Goal: Task Accomplishment & Management: Manage account settings

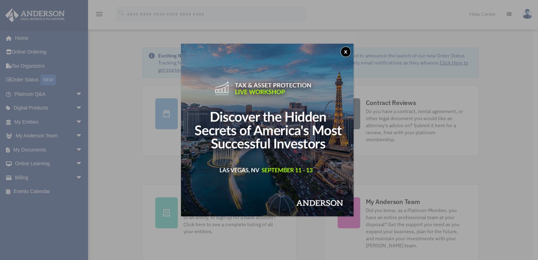
click at [345, 53] on button "x" at bounding box center [345, 51] width 11 height 11
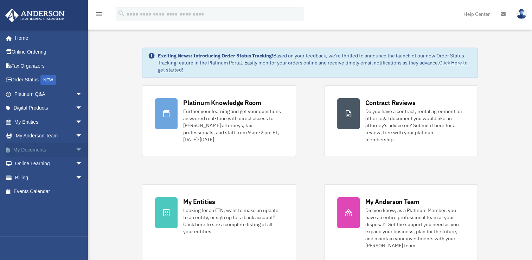
click at [30, 149] on link "My Documents arrow_drop_down" at bounding box center [49, 150] width 88 height 14
click at [36, 65] on link "Tax Organizers" at bounding box center [49, 66] width 88 height 14
click at [38, 65] on link "Tax Organizers" at bounding box center [49, 66] width 88 height 14
click at [27, 146] on link "My Documents arrow_drop_down" at bounding box center [49, 150] width 88 height 14
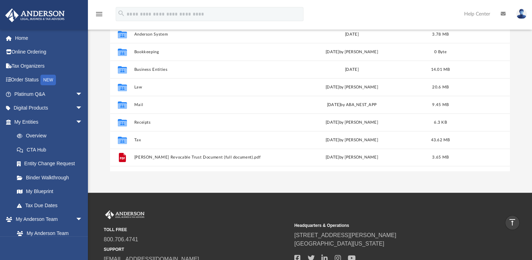
scroll to position [70, 0]
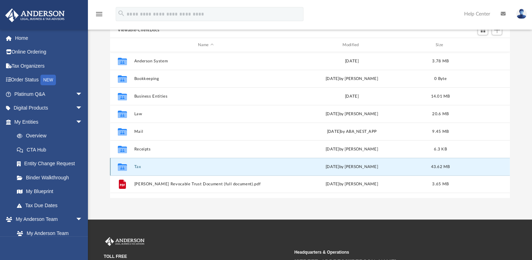
click at [141, 167] on button "Tax" at bounding box center [205, 166] width 143 height 5
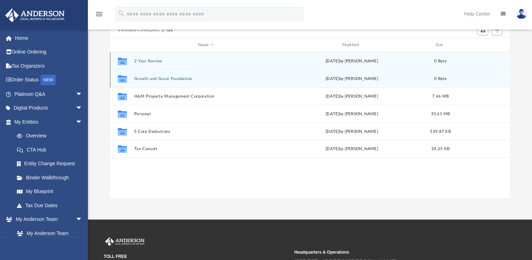
scroll to position [35, 0]
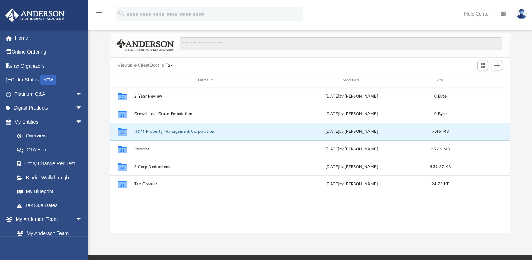
click at [149, 131] on button "H&M Property Management Corporation" at bounding box center [205, 131] width 143 height 5
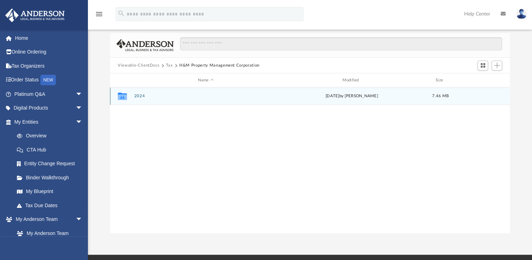
click at [141, 97] on button "2024" at bounding box center [205, 96] width 143 height 5
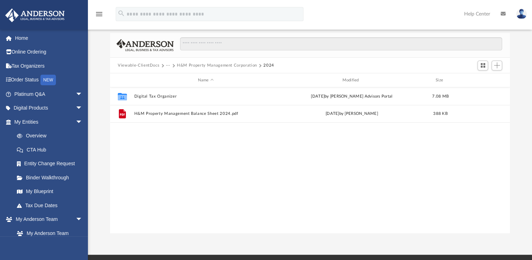
click at [140, 64] on button "Viewable-ClientDocs" at bounding box center [139, 65] width 42 height 6
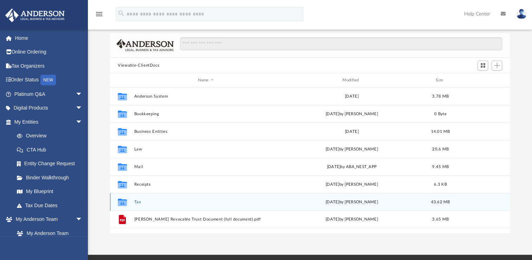
click at [138, 201] on button "Tax" at bounding box center [205, 202] width 143 height 5
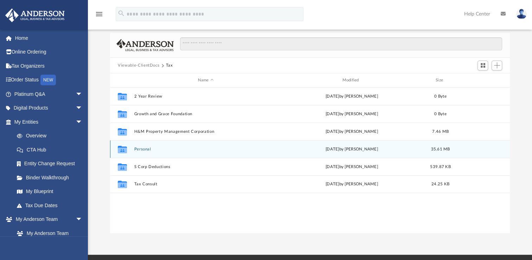
click at [142, 147] on button "Personal" at bounding box center [205, 149] width 143 height 5
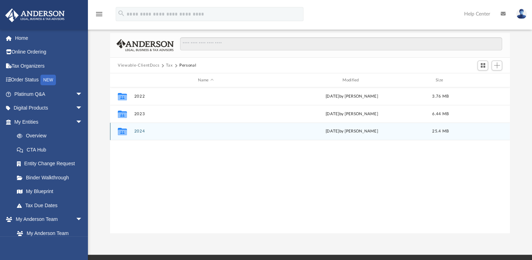
click at [139, 130] on button "2024" at bounding box center [205, 131] width 143 height 5
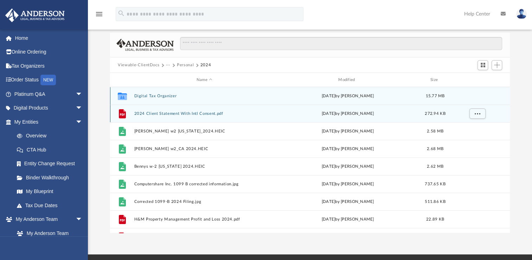
scroll to position [0, 0]
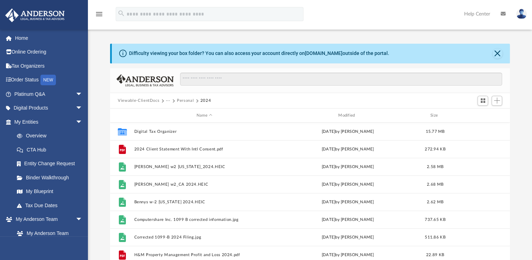
click at [181, 100] on button "Personal" at bounding box center [185, 100] width 17 height 6
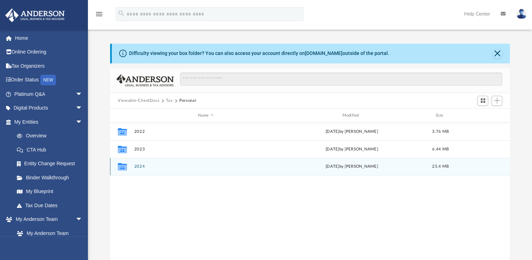
click at [140, 164] on div "Collaborated Folder 2024 Wed Aug 6 2025 by Nefertiti Schell 25.4 MB" at bounding box center [310, 167] width 400 height 18
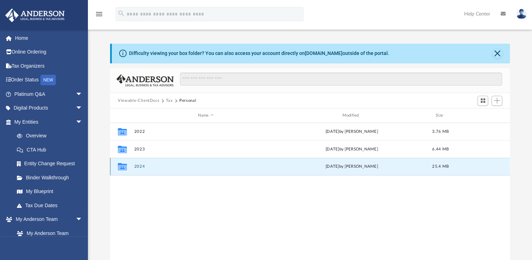
click at [140, 166] on button "2024" at bounding box center [205, 166] width 143 height 5
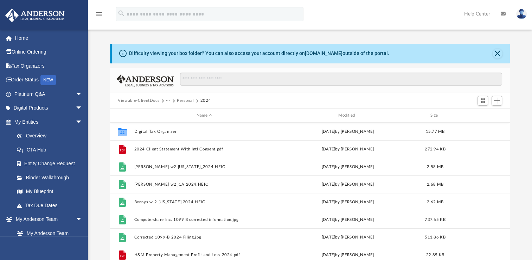
click at [184, 99] on button "Personal" at bounding box center [185, 100] width 17 height 6
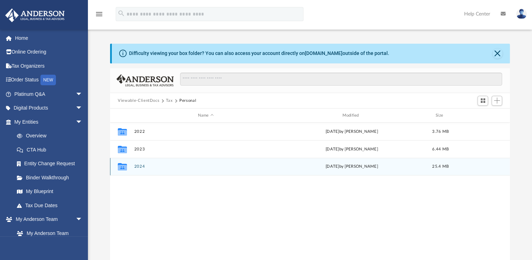
click at [141, 165] on button "2024" at bounding box center [205, 166] width 143 height 5
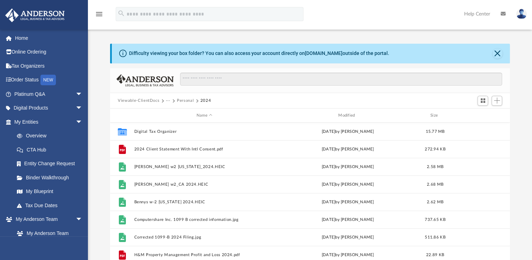
click at [144, 100] on button "Viewable-ClientDocs" at bounding box center [139, 100] width 42 height 6
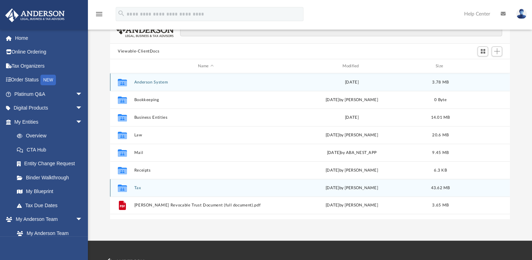
scroll to position [70, 0]
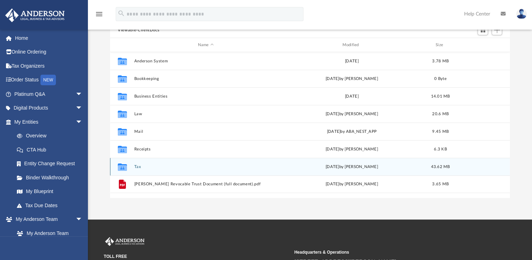
click at [142, 165] on button "Tax" at bounding box center [205, 166] width 143 height 5
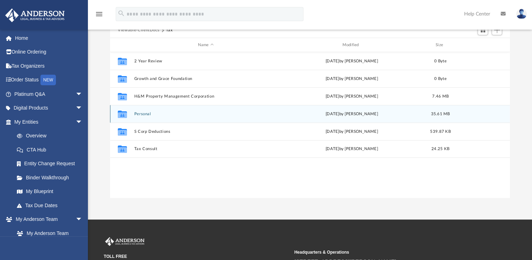
click at [146, 113] on button "Personal" at bounding box center [205, 114] width 143 height 5
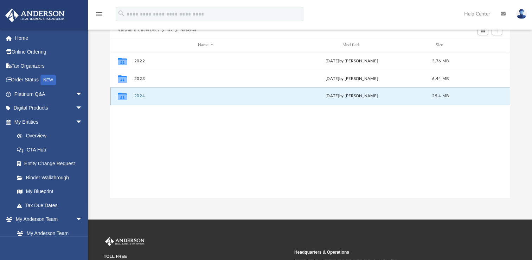
click at [139, 94] on button "2024" at bounding box center [205, 96] width 143 height 5
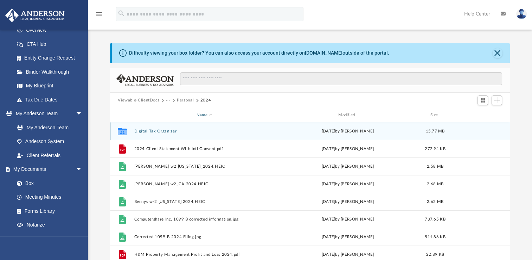
scroll to position [0, 0]
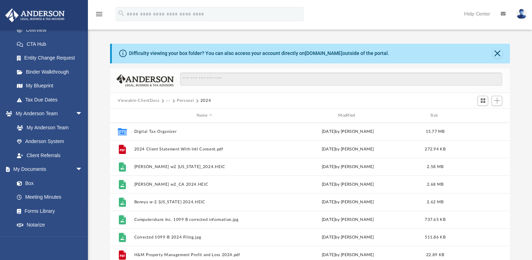
click at [181, 101] on button "Personal" at bounding box center [185, 100] width 17 height 6
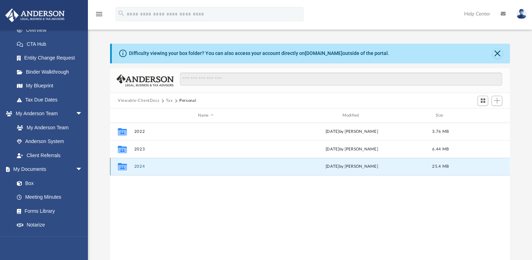
click at [139, 165] on button "2024" at bounding box center [205, 166] width 143 height 5
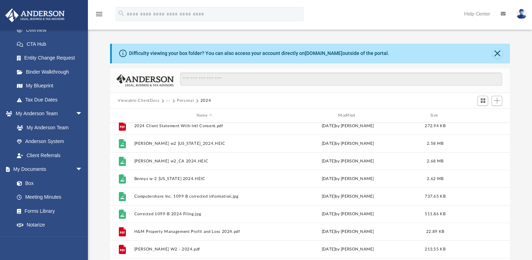
scroll to position [30, 0]
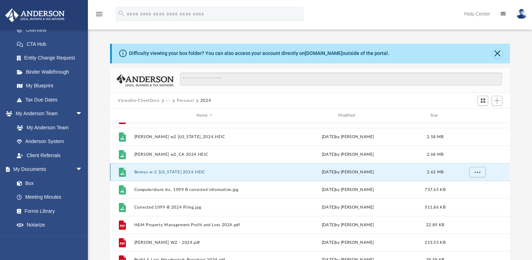
click at [157, 170] on button "Bennys w-2 Oregon 2024.HEIC" at bounding box center [204, 172] width 140 height 5
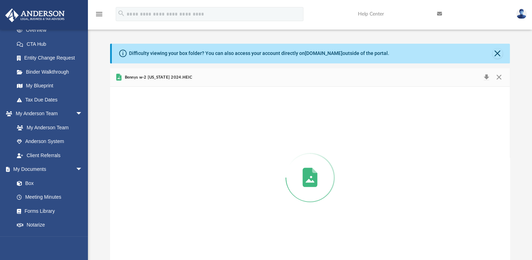
scroll to position [8, 0]
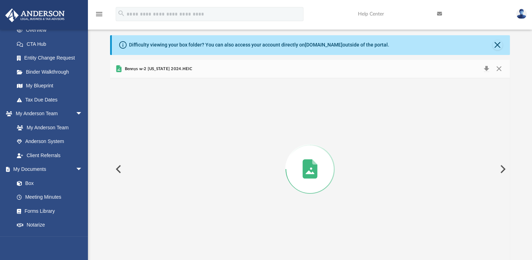
click at [155, 68] on span "Bennys w-2 Oregon 2024.HEIC" at bounding box center [157, 69] width 69 height 6
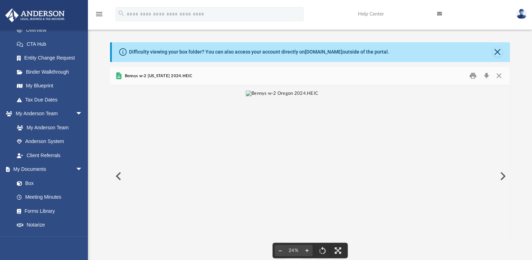
scroll to position [0, 0]
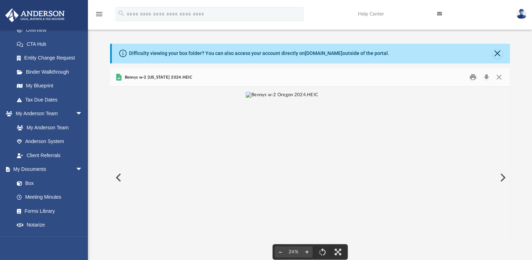
click at [305, 158] on img "File preview" at bounding box center [282, 177] width 72 height 171
click at [305, 93] on img "File preview" at bounding box center [310, 90] width 154 height 6
click at [305, 158] on img "File preview" at bounding box center [282, 177] width 72 height 171
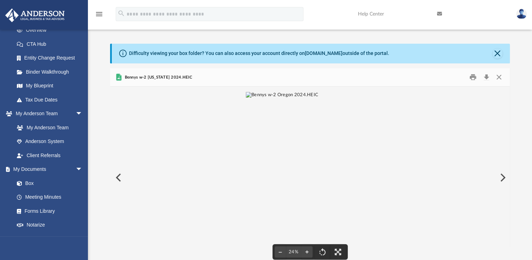
scroll to position [14, 0]
click at [305, 158] on img "File preview" at bounding box center [282, 177] width 72 height 171
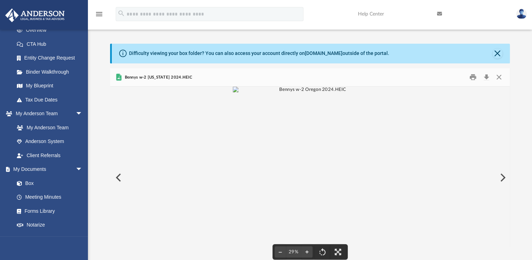
click at [342, 93] on img "File preview" at bounding box center [310, 90] width 154 height 6
click at [318, 118] on img "File preview" at bounding box center [282, 177] width 72 height 171
click at [499, 52] on button "Close" at bounding box center [498, 54] width 10 height 10
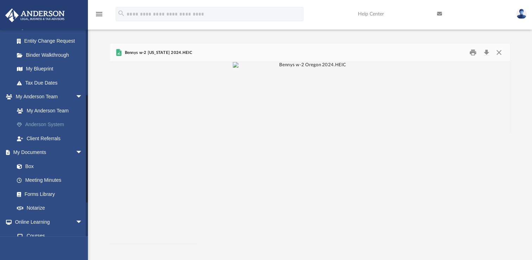
scroll to position [115, 0]
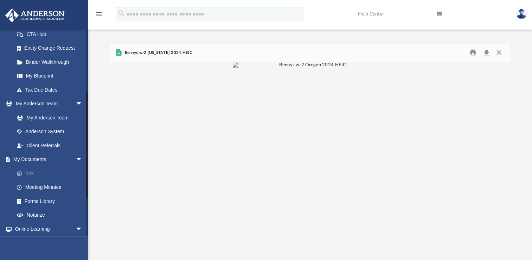
click at [30, 172] on link "Box" at bounding box center [51, 173] width 83 height 14
click at [31, 172] on link "Box" at bounding box center [51, 173] width 83 height 14
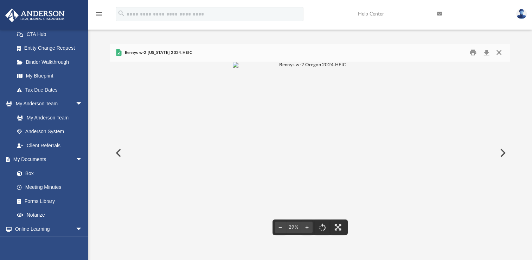
click at [500, 52] on button "Close" at bounding box center [499, 52] width 13 height 11
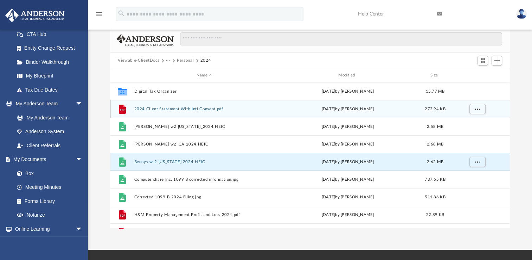
scroll to position [0, 0]
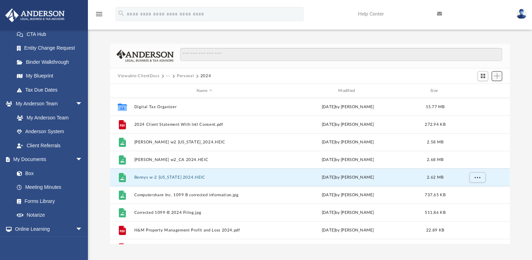
click at [497, 74] on span "Add" at bounding box center [497, 76] width 6 height 6
click at [188, 75] on button "Personal" at bounding box center [185, 76] width 17 height 6
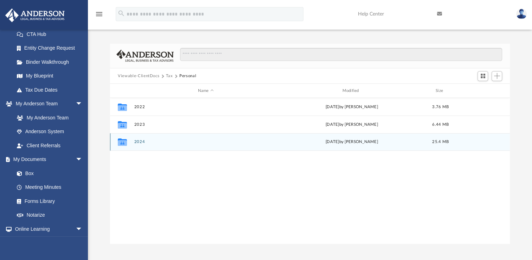
click at [145, 141] on button "2024" at bounding box center [205, 141] width 143 height 5
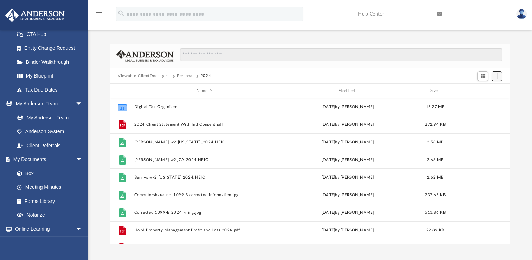
click at [499, 76] on span "Add" at bounding box center [497, 76] width 6 height 6
click at [487, 89] on li "Upload" at bounding box center [487, 89] width 23 height 7
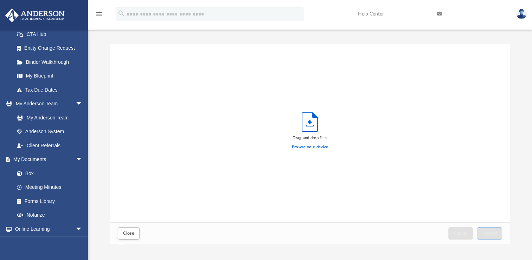
scroll to position [173, 394]
click at [308, 146] on label "Browse your device" at bounding box center [310, 147] width 37 height 6
click at [0, 0] on input "Browse your device" at bounding box center [0, 0] width 0 height 0
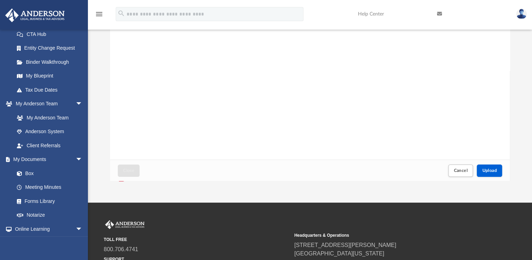
scroll to position [106, 0]
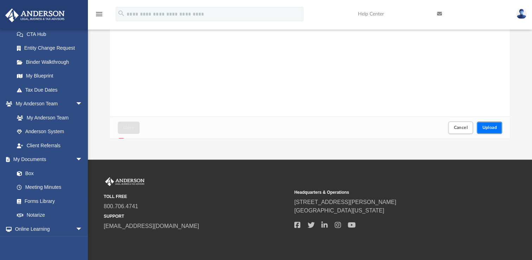
click at [486, 122] on button "Upload" at bounding box center [489, 127] width 25 height 12
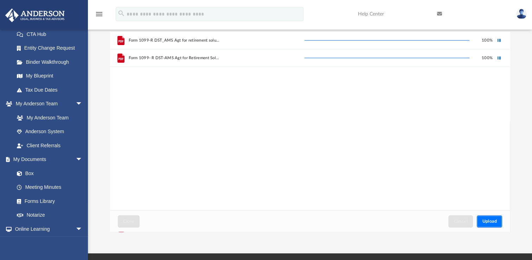
scroll to position [0, 0]
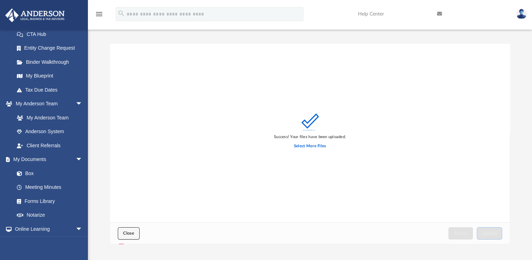
click at [128, 231] on span "Close" at bounding box center [128, 233] width 11 height 4
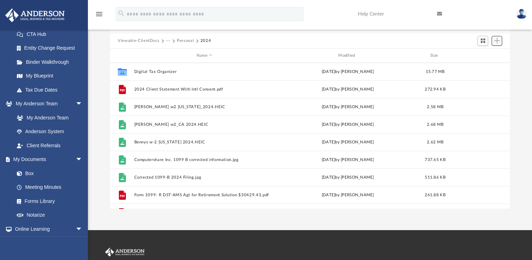
click at [498, 39] on span "Add" at bounding box center [497, 41] width 6 height 6
click at [495, 40] on span "Add" at bounding box center [497, 41] width 6 height 6
click at [497, 42] on span "Add" at bounding box center [497, 41] width 6 height 6
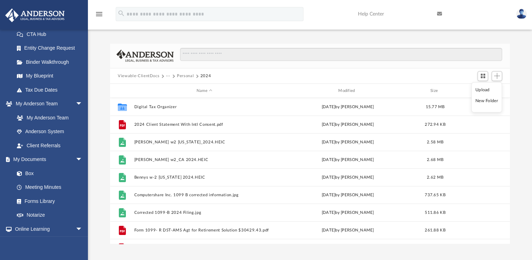
click at [483, 90] on li "Upload" at bounding box center [487, 89] width 23 height 7
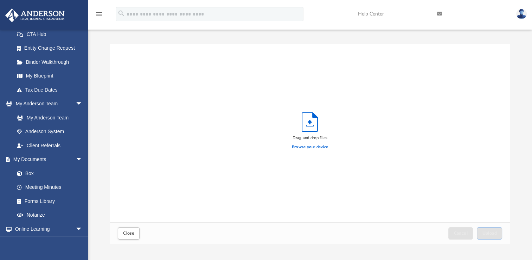
scroll to position [173, 394]
click at [308, 145] on label "Browse your device" at bounding box center [310, 147] width 37 height 6
click at [0, 0] on input "Browse your device" at bounding box center [0, 0] width 0 height 0
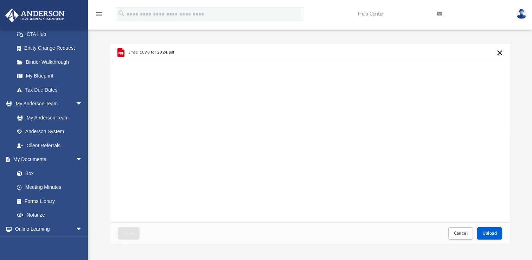
drag, startPoint x: 392, startPoint y: 254, endPoint x: 381, endPoint y: 222, distance: 33.9
click at [392, 253] on div "App yourrealtorheidi@gmail.com Sign Out yourrealtorheidi@gmail.com Home Online …" at bounding box center [266, 132] width 532 height 265
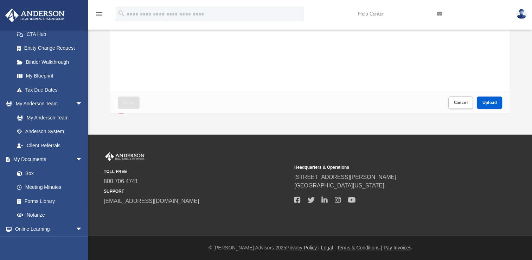
scroll to position [131, 0]
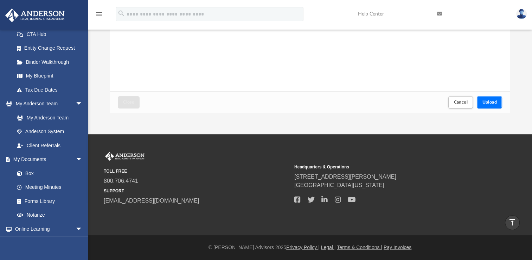
click at [488, 98] on button "Upload" at bounding box center [489, 102] width 25 height 12
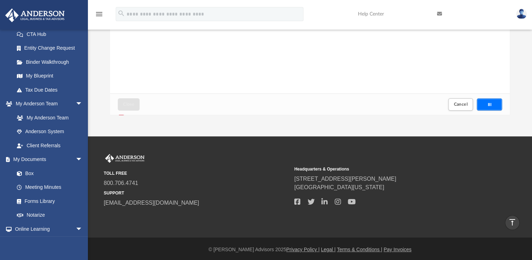
scroll to position [0, 0]
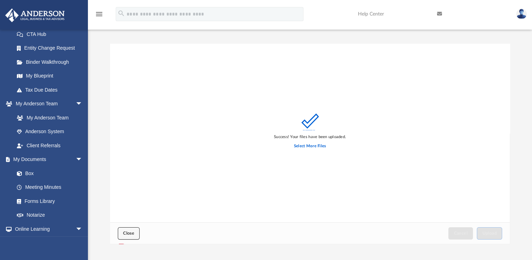
click at [130, 234] on span "Close" at bounding box center [128, 233] width 11 height 4
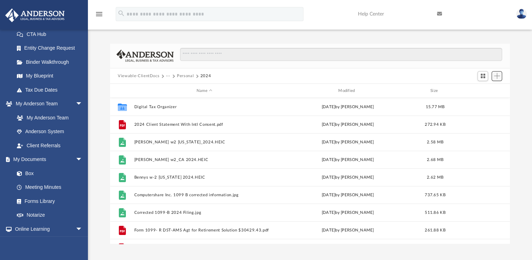
click at [497, 76] on span "Add" at bounding box center [497, 76] width 6 height 6
click at [482, 89] on li "Upload" at bounding box center [487, 89] width 23 height 7
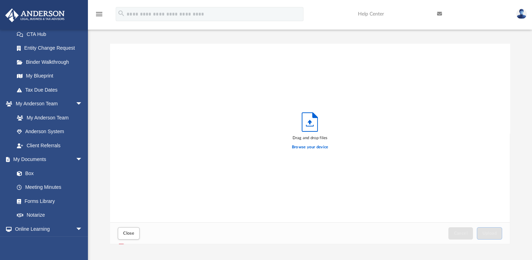
scroll to position [173, 394]
click at [311, 146] on label "Browse your device" at bounding box center [310, 147] width 37 height 6
click at [0, 0] on input "Browse your device" at bounding box center [0, 0] width 0 height 0
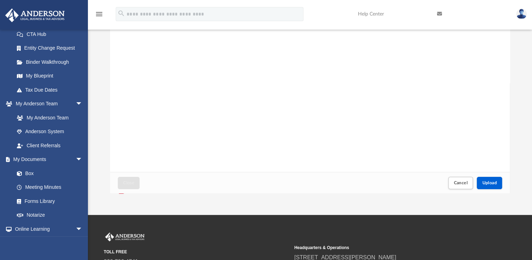
scroll to position [131, 0]
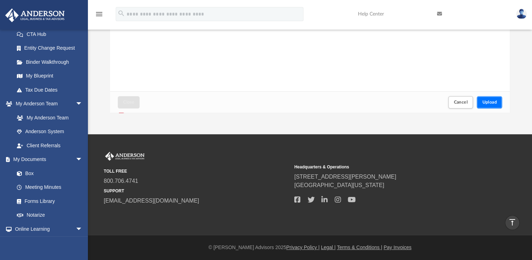
click at [492, 98] on button "Upload" at bounding box center [489, 102] width 25 height 12
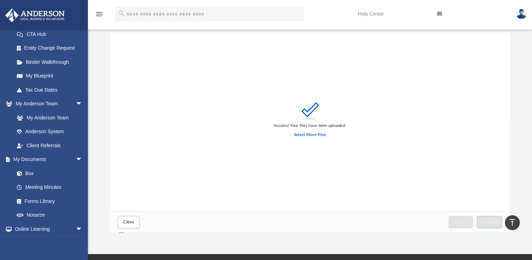
scroll to position [0, 0]
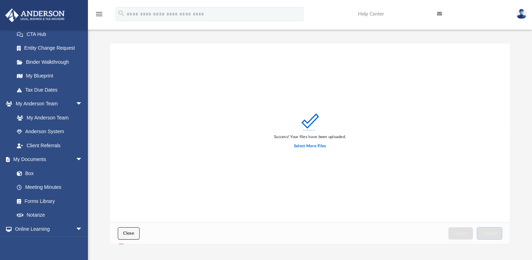
click at [132, 233] on span "Close" at bounding box center [128, 233] width 11 height 4
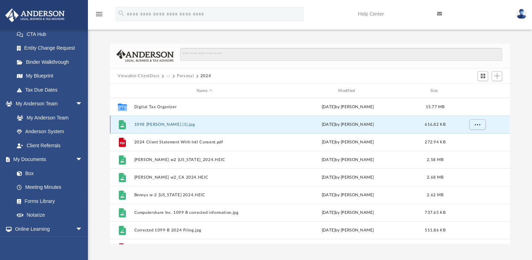
click at [157, 123] on button "1098 Farrel Boyd - Newrez (1).jpg" at bounding box center [204, 124] width 140 height 5
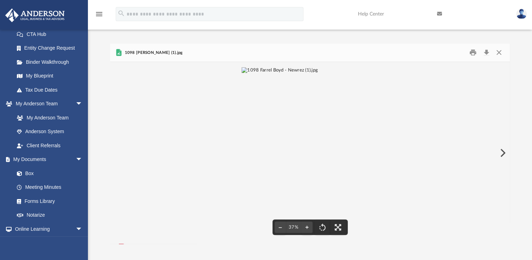
click at [312, 138] on img "File preview" at bounding box center [280, 152] width 76 height 171
click at [312, 68] on img "File preview" at bounding box center [310, 65] width 164 height 6
click at [500, 52] on button "Close" at bounding box center [499, 52] width 13 height 11
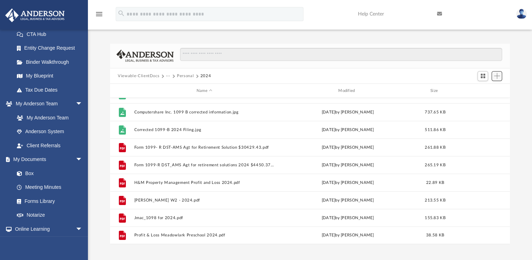
click at [495, 76] on span "Add" at bounding box center [497, 76] width 6 height 6
click at [487, 88] on li "Upload" at bounding box center [487, 89] width 23 height 7
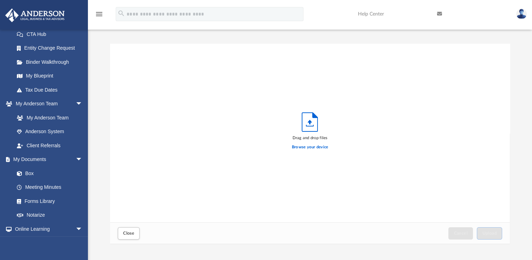
scroll to position [173, 394]
click at [313, 147] on label "Browse your device" at bounding box center [310, 147] width 37 height 6
click at [0, 0] on input "Browse your device" at bounding box center [0, 0] width 0 height 0
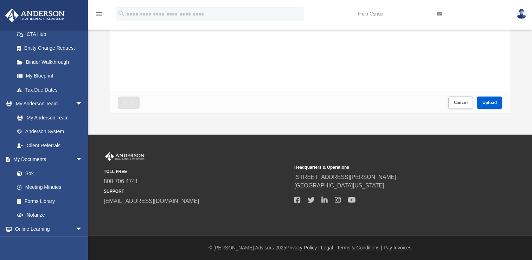
scroll to position [131, 0]
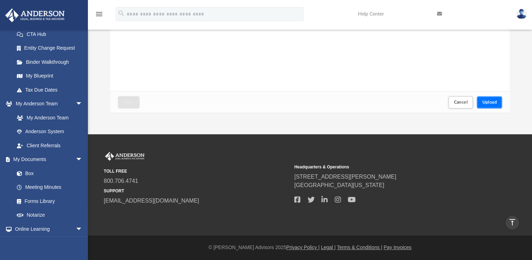
click at [486, 96] on button "Upload" at bounding box center [489, 102] width 25 height 12
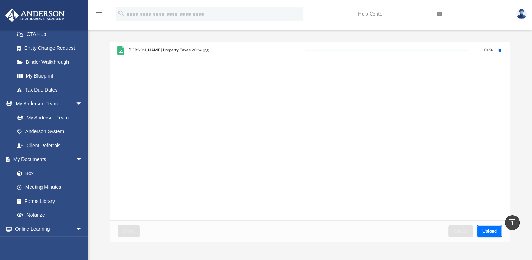
scroll to position [0, 0]
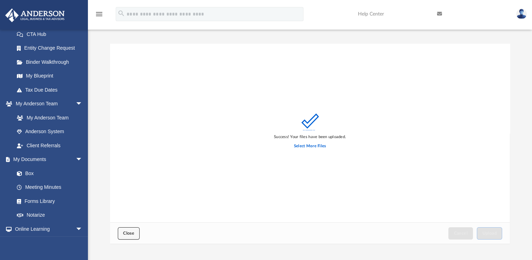
click at [132, 232] on span "Close" at bounding box center [128, 233] width 11 height 4
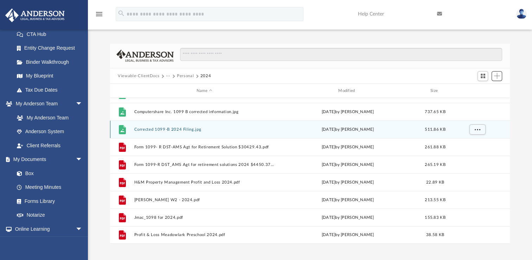
scroll to position [83, 0]
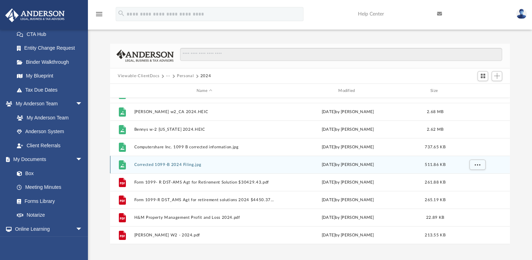
click at [152, 163] on button "Corrected 1099-B 2024 Filing.jpg" at bounding box center [204, 164] width 140 height 5
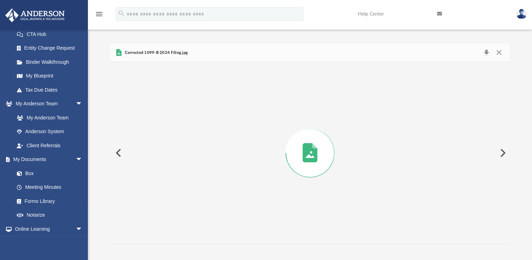
click at [154, 51] on span "Corrected 1099-B 2024 Filing.jpg" at bounding box center [155, 53] width 65 height 6
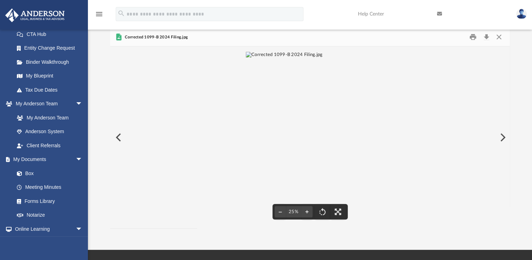
scroll to position [0, 0]
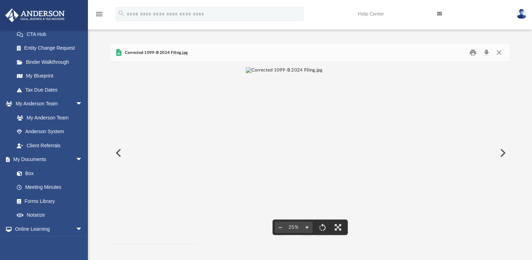
click at [273, 199] on img "File preview" at bounding box center [284, 152] width 77 height 171
click at [272, 68] on img "File preview" at bounding box center [310, 65] width 154 height 6
click at [272, 197] on img "File preview" at bounding box center [284, 152] width 77 height 171
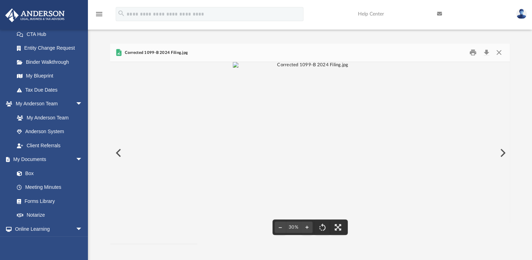
click at [120, 151] on button "Preview" at bounding box center [117, 153] width 15 height 20
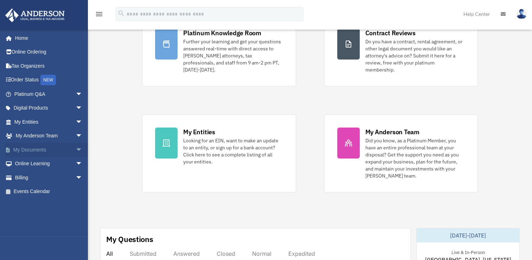
scroll to position [70, 0]
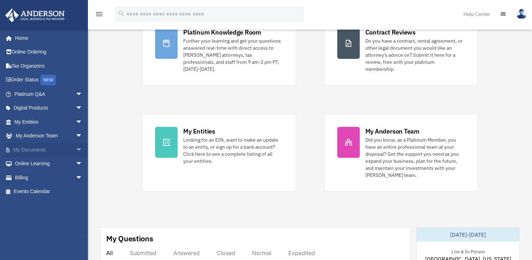
click at [31, 146] on link "My Documents arrow_drop_down" at bounding box center [49, 150] width 88 height 14
click at [76, 150] on span "arrow_drop_down" at bounding box center [83, 150] width 14 height 14
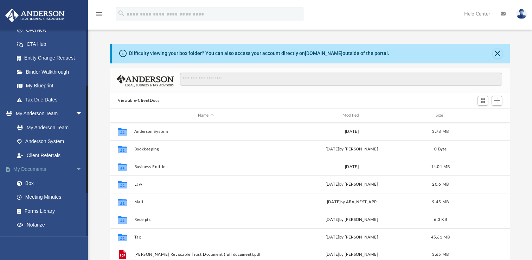
scroll to position [154, 394]
click at [33, 181] on link "Box" at bounding box center [51, 183] width 83 height 14
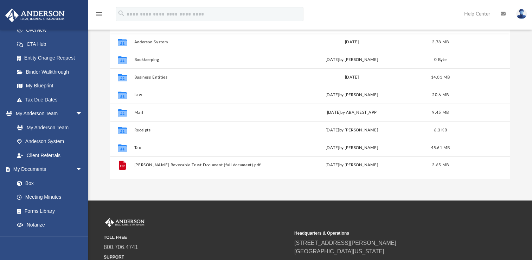
scroll to position [106, 0]
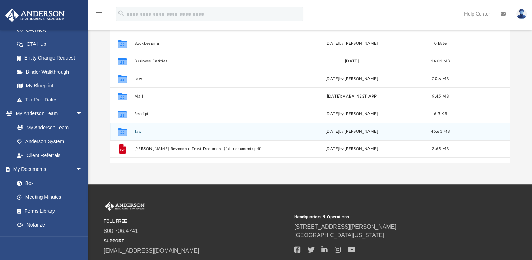
click at [137, 131] on button "Tax" at bounding box center [205, 131] width 143 height 5
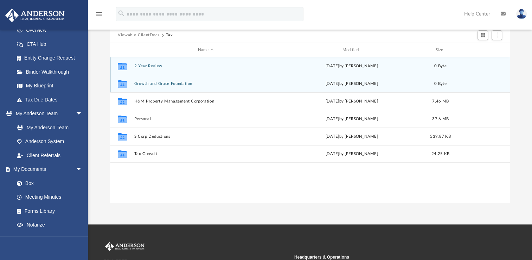
scroll to position [35, 0]
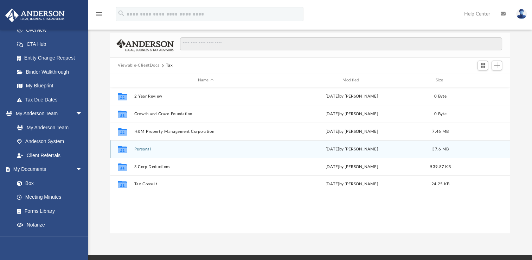
click at [149, 146] on div "Collaborated Folder Personal today by Heidi L. Nelson 37.6 MB" at bounding box center [310, 149] width 400 height 18
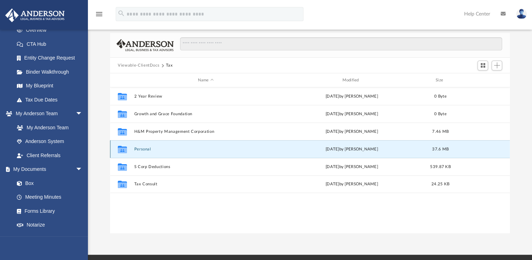
click at [140, 149] on button "Personal" at bounding box center [205, 149] width 143 height 5
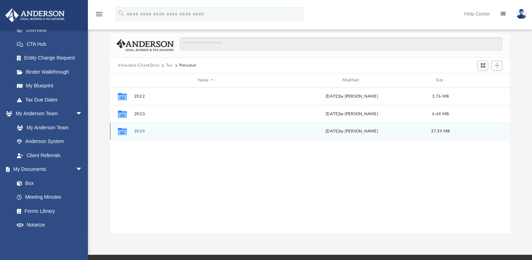
click at [136, 132] on button "2024" at bounding box center [205, 131] width 143 height 5
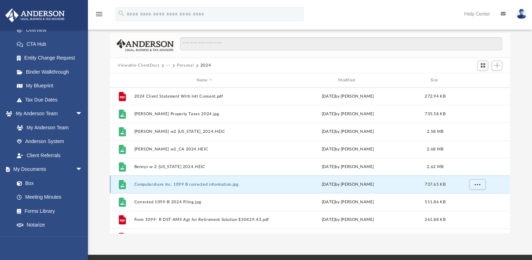
click at [160, 183] on button "Computershare Inc. 1099 B corrected information.jpg" at bounding box center [204, 184] width 140 height 5
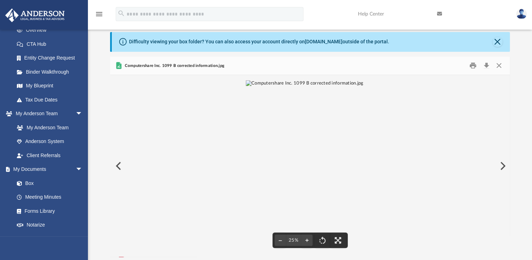
scroll to position [0, 0]
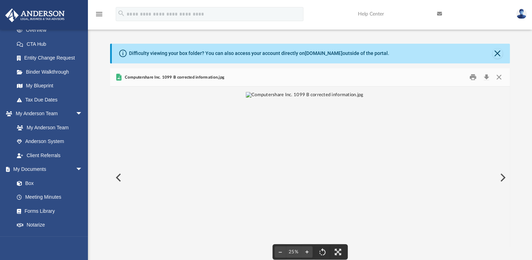
click at [309, 158] on img "File preview" at bounding box center [305, 177] width 118 height 171
click at [309, 93] on img "File preview" at bounding box center [310, 90] width 154 height 6
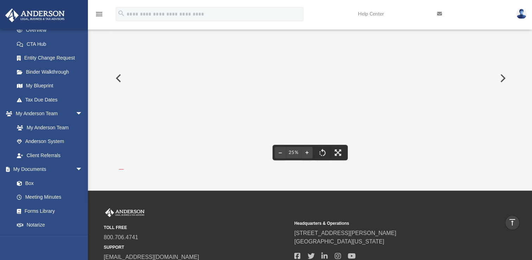
scroll to position [35, 0]
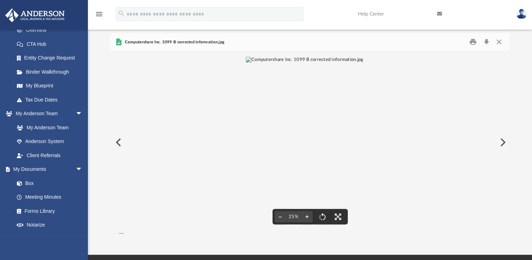
click at [504, 140] on button "Preview" at bounding box center [502, 142] width 15 height 20
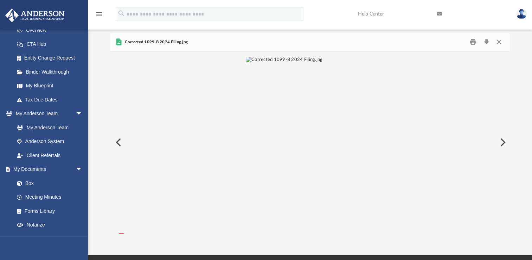
click at [503, 141] on button "Preview" at bounding box center [502, 142] width 15 height 20
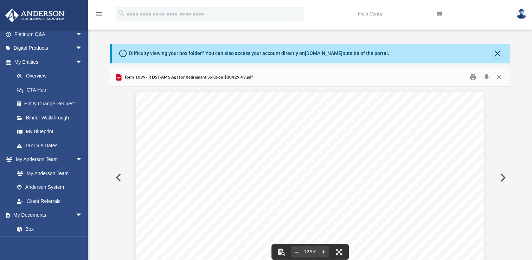
scroll to position [70, 0]
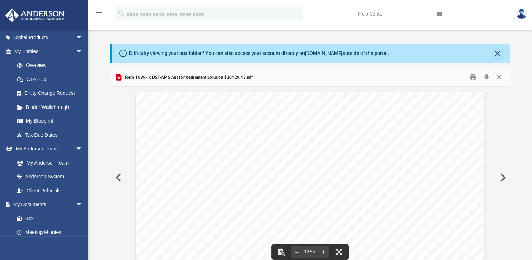
click at [493, 51] on div "Difficulty viewing your box folder? You can also access your account directly o…" at bounding box center [311, 54] width 398 height 20
click at [502, 52] on button "Close" at bounding box center [498, 54] width 10 height 10
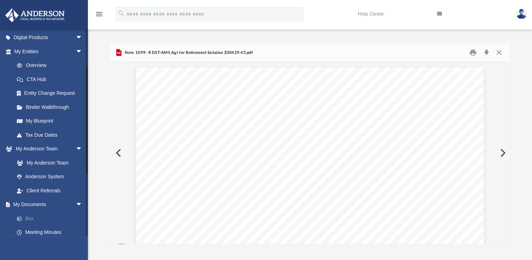
click at [27, 217] on link "Box" at bounding box center [51, 218] width 83 height 14
drag, startPoint x: 20, startPoint y: 216, endPoint x: 28, endPoint y: 217, distance: 7.9
click at [21, 216] on span at bounding box center [23, 218] width 5 height 5
click at [28, 217] on link "Box" at bounding box center [51, 218] width 83 height 14
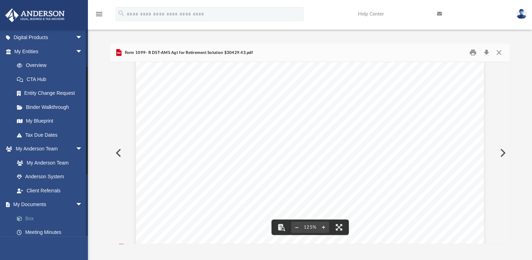
click at [31, 220] on link "Box" at bounding box center [51, 218] width 83 height 14
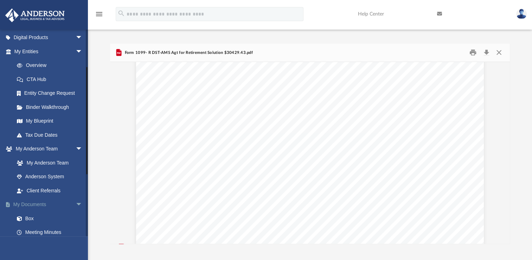
click at [76, 203] on span "arrow_drop_down" at bounding box center [83, 204] width 14 height 14
click at [76, 204] on span "arrow_drop_up" at bounding box center [83, 204] width 14 height 14
click at [25, 217] on span at bounding box center [23, 218] width 5 height 5
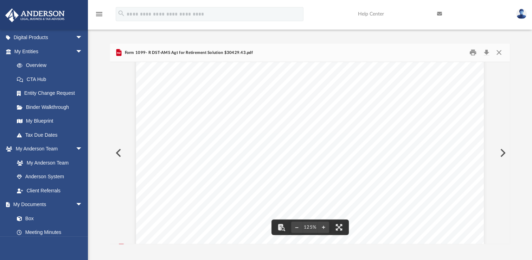
scroll to position [0, 0]
click at [500, 53] on button "Close" at bounding box center [499, 52] width 13 height 11
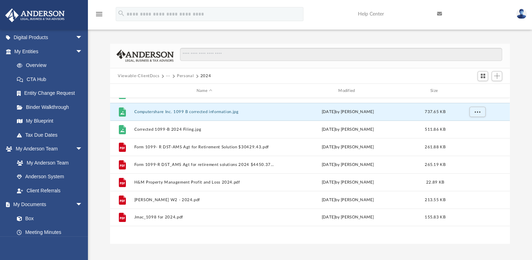
scroll to position [13, 0]
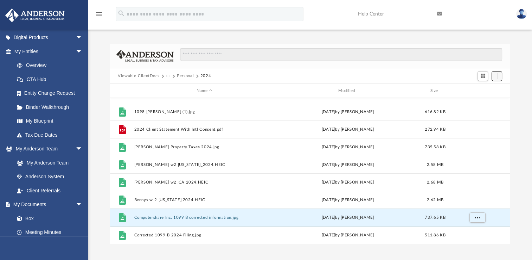
click at [497, 74] on span "Add" at bounding box center [497, 76] width 6 height 6
click at [485, 88] on li "Upload" at bounding box center [487, 89] width 23 height 7
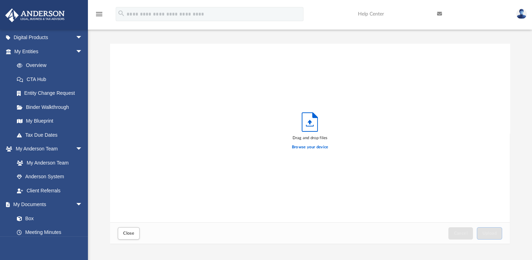
scroll to position [173, 394]
click at [300, 146] on label "Browse your device" at bounding box center [310, 147] width 37 height 6
click at [0, 0] on input "Browse your device" at bounding box center [0, 0] width 0 height 0
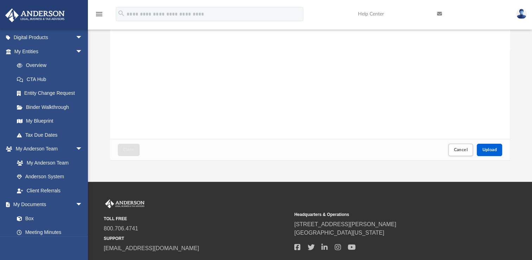
scroll to position [131, 0]
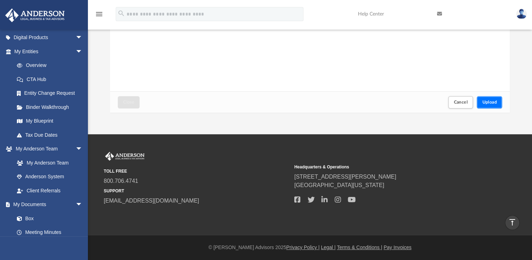
click at [486, 98] on button "Upload" at bounding box center [489, 102] width 25 height 12
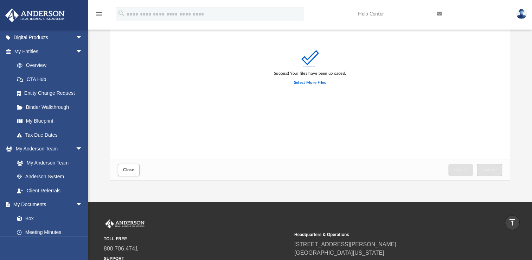
scroll to position [0, 0]
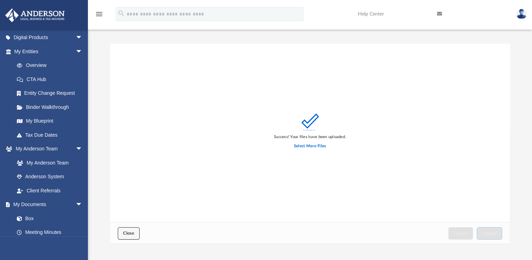
click at [131, 234] on span "Close" at bounding box center [128, 233] width 11 height 4
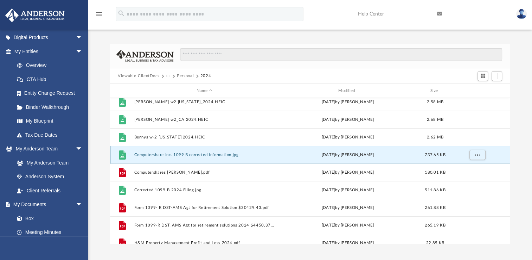
scroll to position [83, 0]
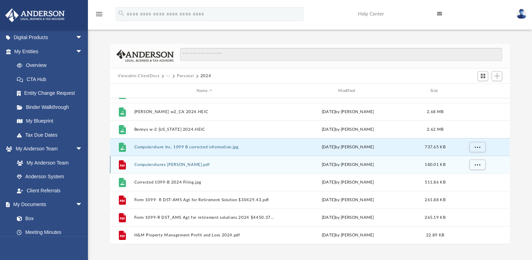
click at [163, 163] on button "Computershares Farrell Boyd.pdf" at bounding box center [204, 164] width 140 height 5
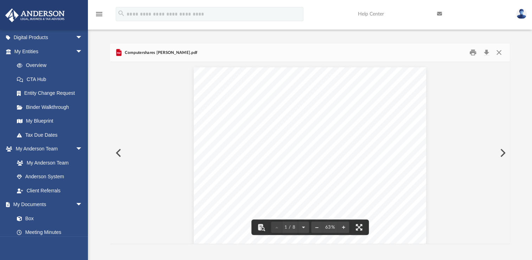
click at [118, 151] on button "Preview" at bounding box center [117, 153] width 15 height 20
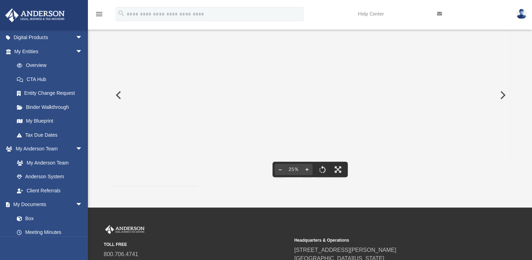
scroll to position [0, 0]
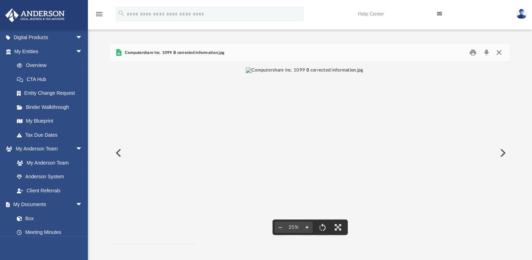
click at [503, 49] on button "Close" at bounding box center [499, 52] width 13 height 11
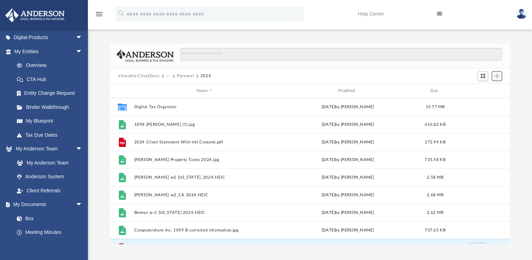
click at [499, 74] on span "Add" at bounding box center [497, 76] width 6 height 6
click at [484, 91] on li "Upload" at bounding box center [487, 89] width 23 height 7
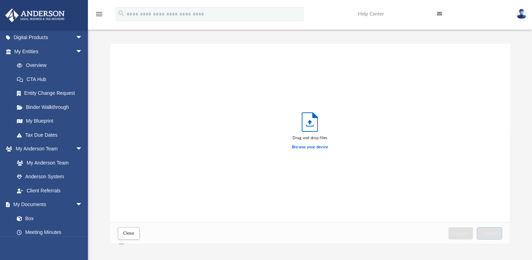
scroll to position [173, 394]
click at [306, 147] on label "Browse your device" at bounding box center [310, 147] width 37 height 6
click at [0, 0] on input "Browse your device" at bounding box center [0, 0] width 0 height 0
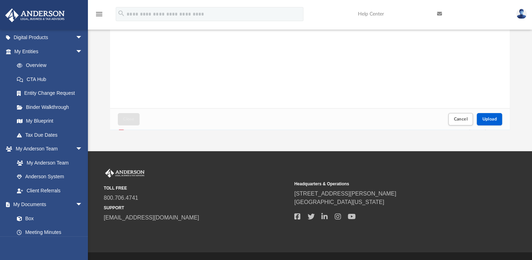
scroll to position [131, 0]
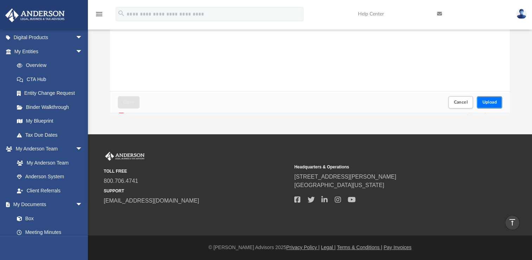
click at [493, 99] on button "Upload" at bounding box center [489, 102] width 25 height 12
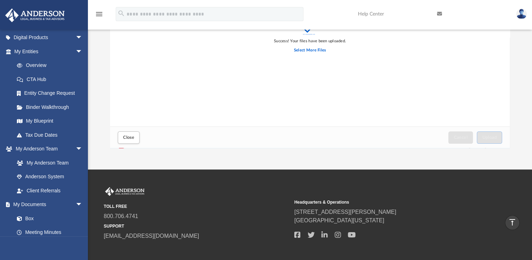
scroll to position [0, 0]
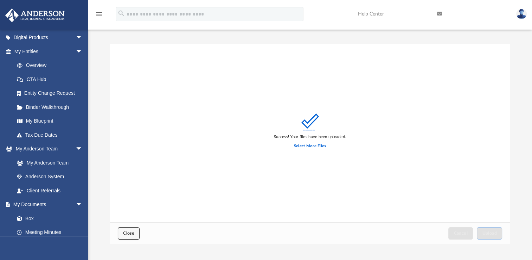
click at [131, 232] on span "Close" at bounding box center [128, 233] width 11 height 4
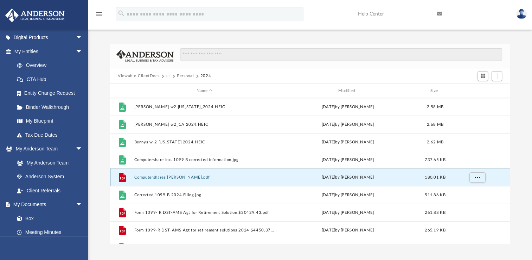
scroll to position [83, 0]
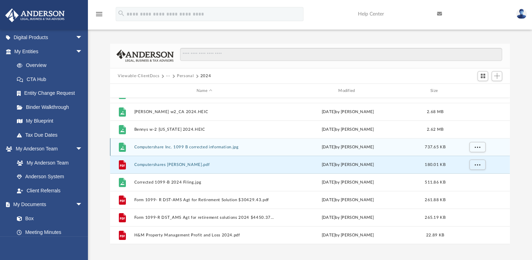
click at [167, 143] on div "File Computershare Inc. 1099 B corrected information.jpg Wed May 21 2025 by Hei…" at bounding box center [310, 147] width 400 height 18
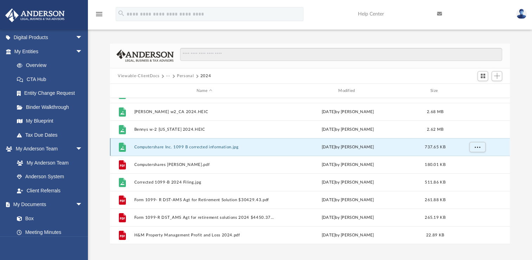
click at [167, 145] on button "Computershare Inc. 1099 B corrected information.jpg" at bounding box center [204, 147] width 140 height 5
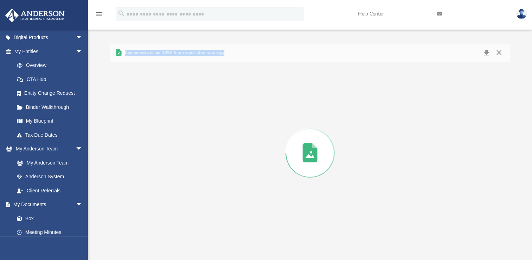
click at [167, 144] on div "Preview" at bounding box center [310, 153] width 400 height 182
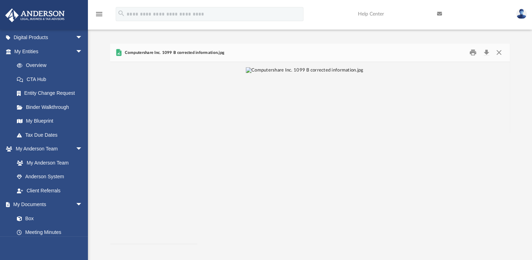
click at [194, 48] on div "Computershare Inc. 1099 B corrected information.jpg" at bounding box center [310, 53] width 400 height 19
click at [498, 52] on button "Close" at bounding box center [499, 52] width 13 height 11
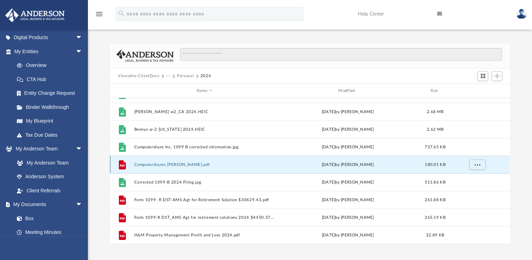
click at [165, 165] on button "Computershares Farrell Boyd.pdf" at bounding box center [204, 164] width 140 height 5
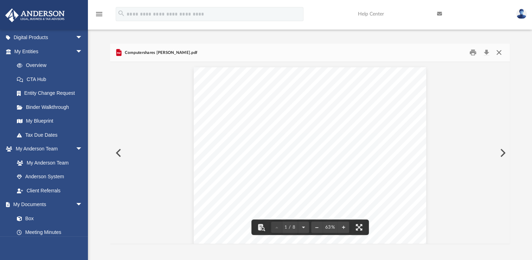
click at [502, 51] on button "Close" at bounding box center [499, 52] width 13 height 11
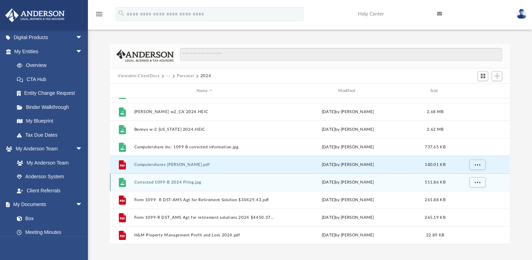
click at [157, 180] on button "Corrected 1099-B 2024 Filing.jpg" at bounding box center [204, 182] width 140 height 5
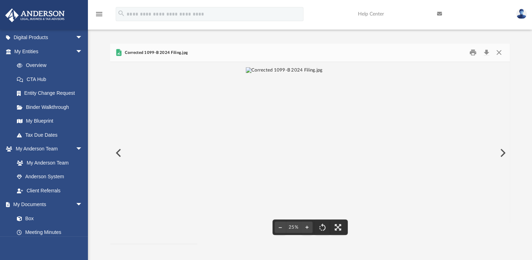
click at [306, 164] on img "File preview" at bounding box center [284, 152] width 77 height 171
click at [306, 68] on img "File preview" at bounding box center [310, 65] width 154 height 6
click at [306, 164] on img "File preview" at bounding box center [284, 152] width 77 height 171
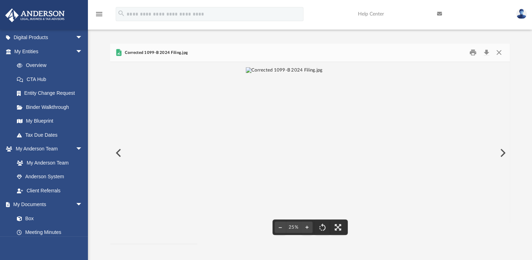
scroll to position [14, 0]
click at [322, 231] on button "File preview" at bounding box center [322, 226] width 15 height 15
click at [322, 229] on button "File preview" at bounding box center [322, 226] width 15 height 15
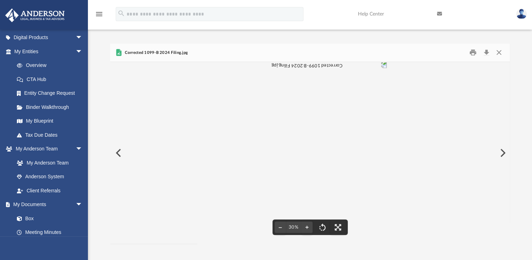
click at [322, 229] on button "File preview" at bounding box center [322, 226] width 15 height 15
click at [501, 54] on button "Close" at bounding box center [499, 52] width 13 height 11
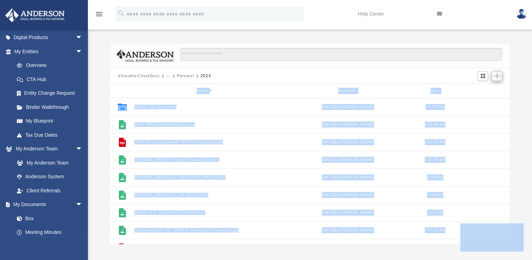
click at [498, 72] on body "X Get a chance to win 6 months of Platinum for free just by filling out this su…" at bounding box center [266, 195] width 532 height 391
click at [497, 74] on span "Add" at bounding box center [497, 76] width 6 height 6
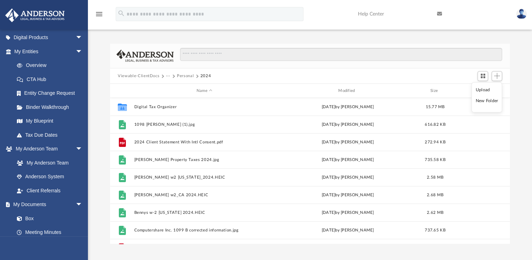
click at [486, 92] on li "Upload" at bounding box center [487, 89] width 23 height 7
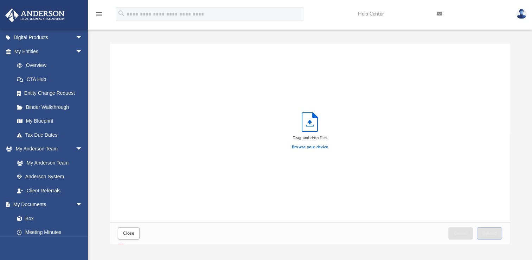
scroll to position [173, 394]
click at [312, 146] on label "Browse your device" at bounding box center [310, 147] width 37 height 6
click at [0, 0] on input "Browse your device" at bounding box center [0, 0] width 0 height 0
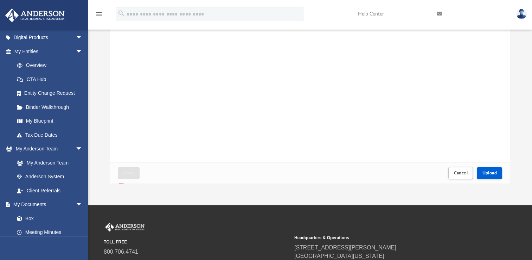
scroll to position [106, 0]
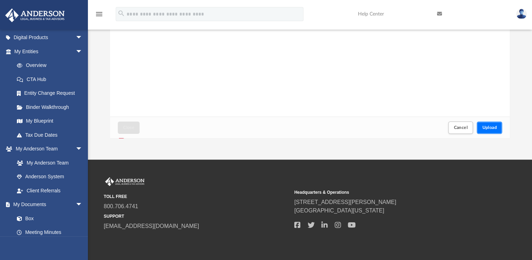
click at [491, 126] on span "Upload" at bounding box center [489, 127] width 15 height 4
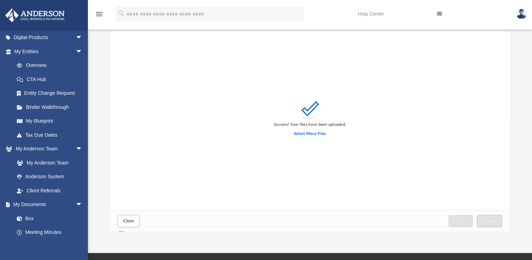
scroll to position [0, 0]
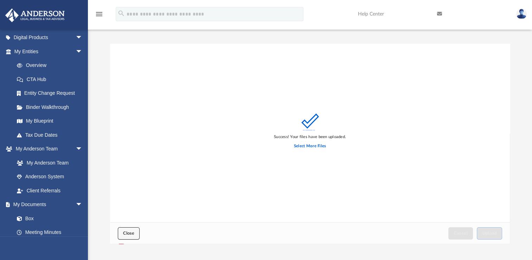
click at [132, 234] on span "Close" at bounding box center [128, 233] width 11 height 4
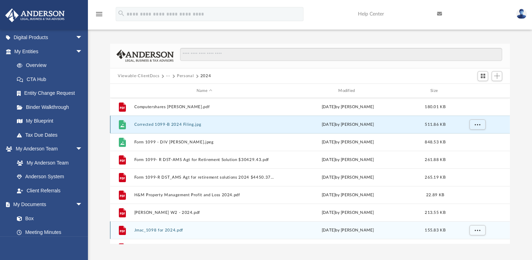
scroll to position [171, 0]
